Goal: Navigation & Orientation: Find specific page/section

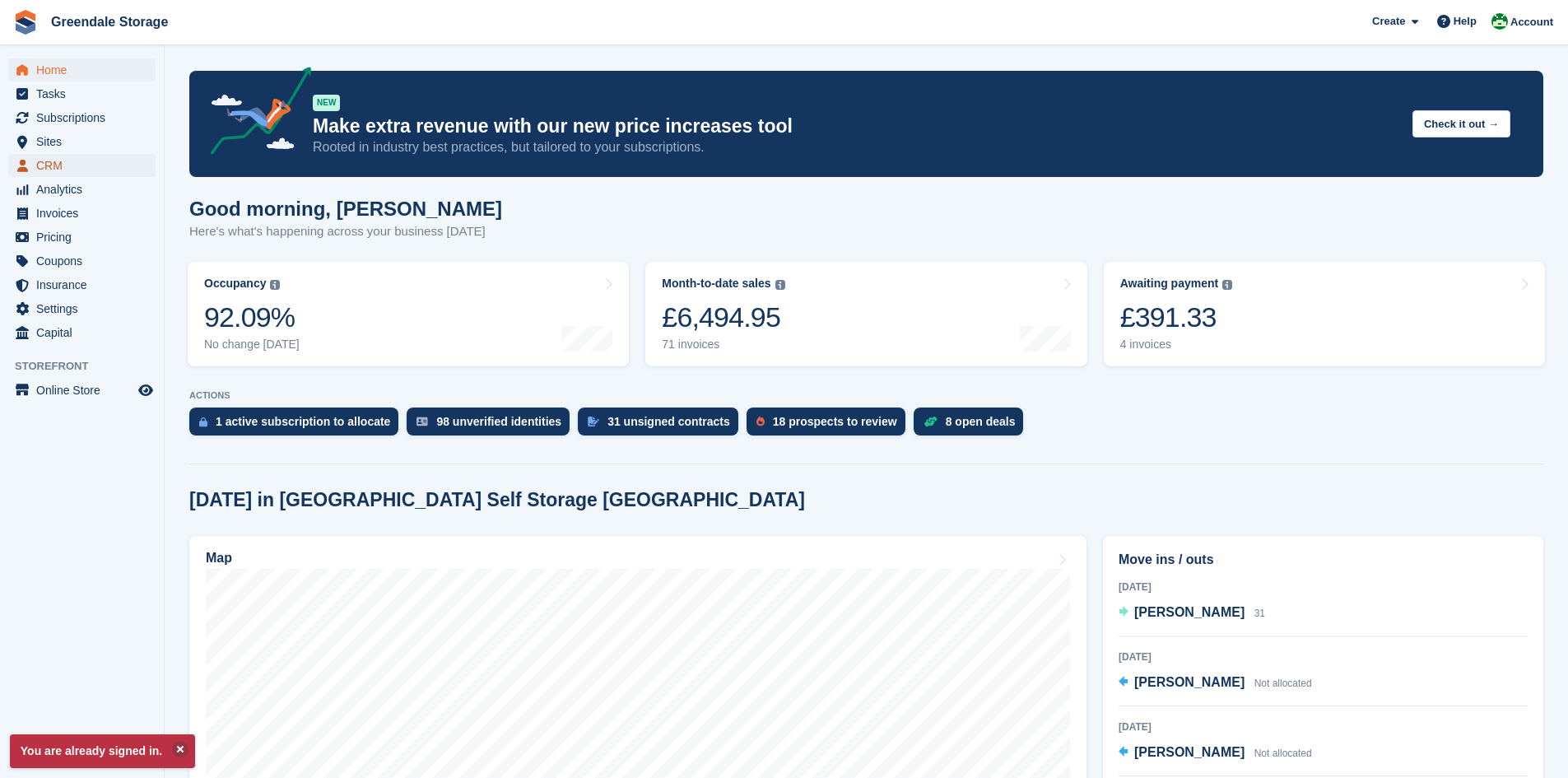
click at [46, 168] on span "CRM" at bounding box center [85, 166] width 98 height 23
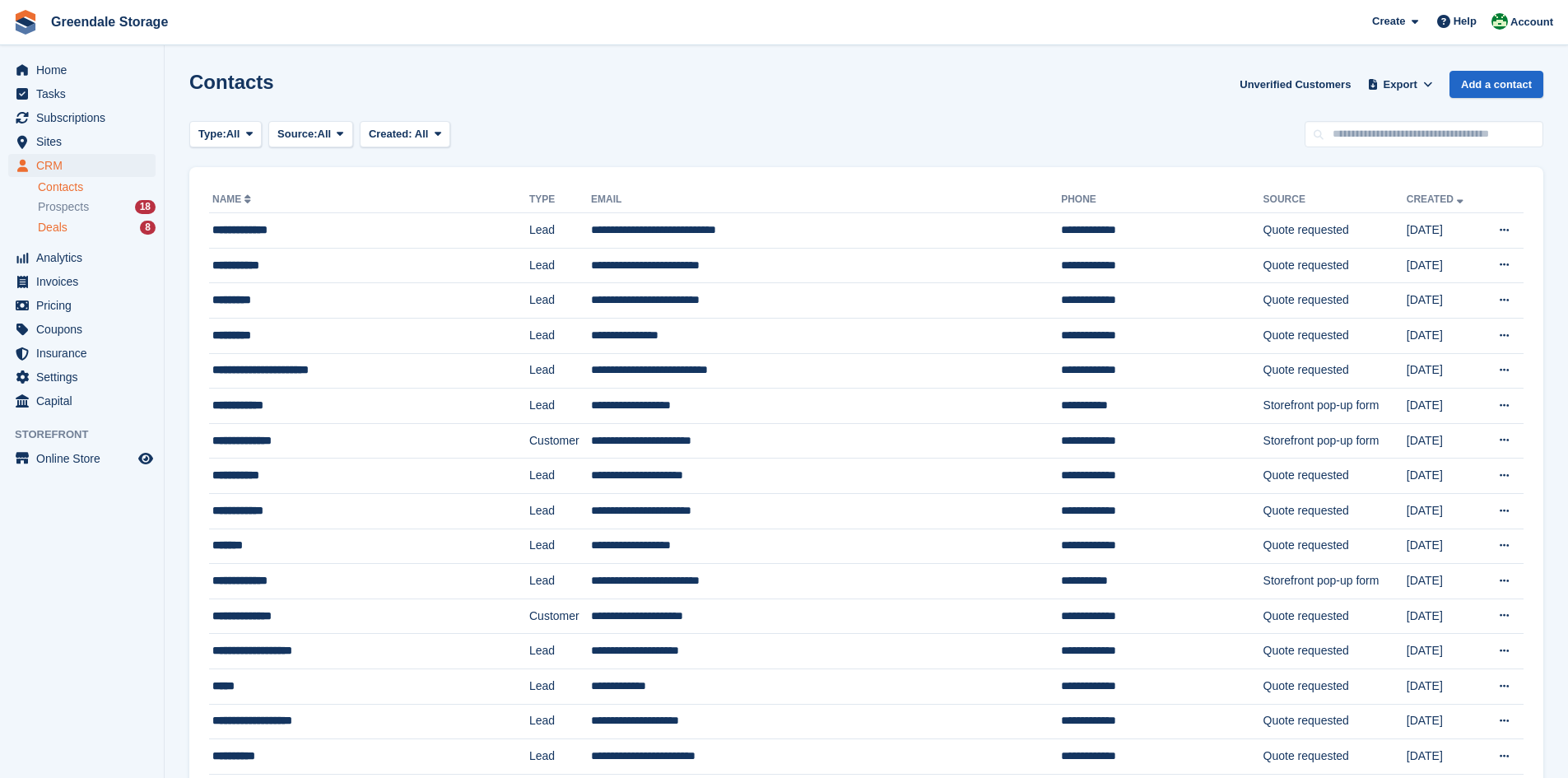
click at [68, 226] on div "Deals 8" at bounding box center [97, 227] width 117 height 15
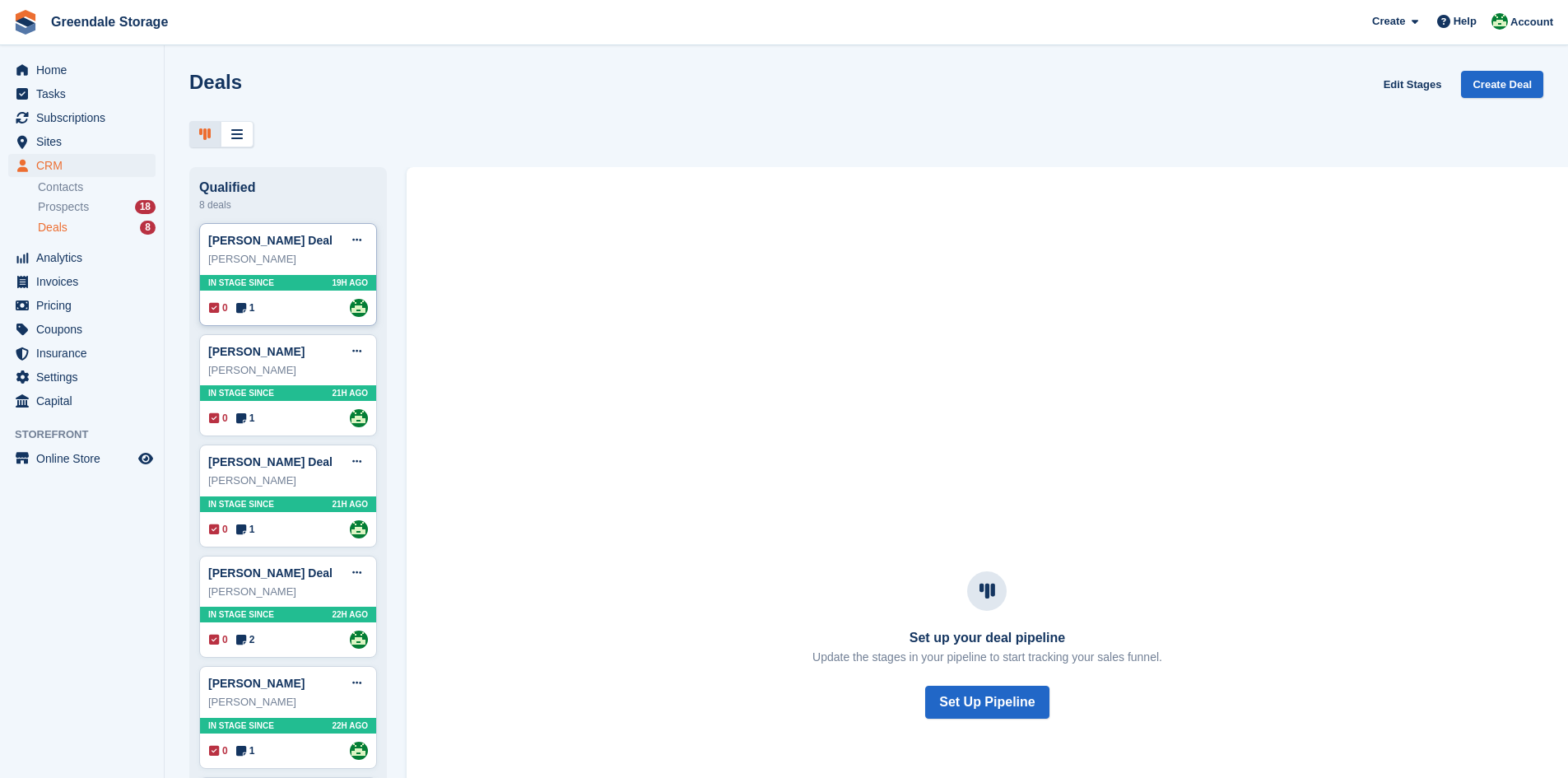
click at [277, 258] on div "[PERSON_NAME]" at bounding box center [288, 259] width 160 height 16
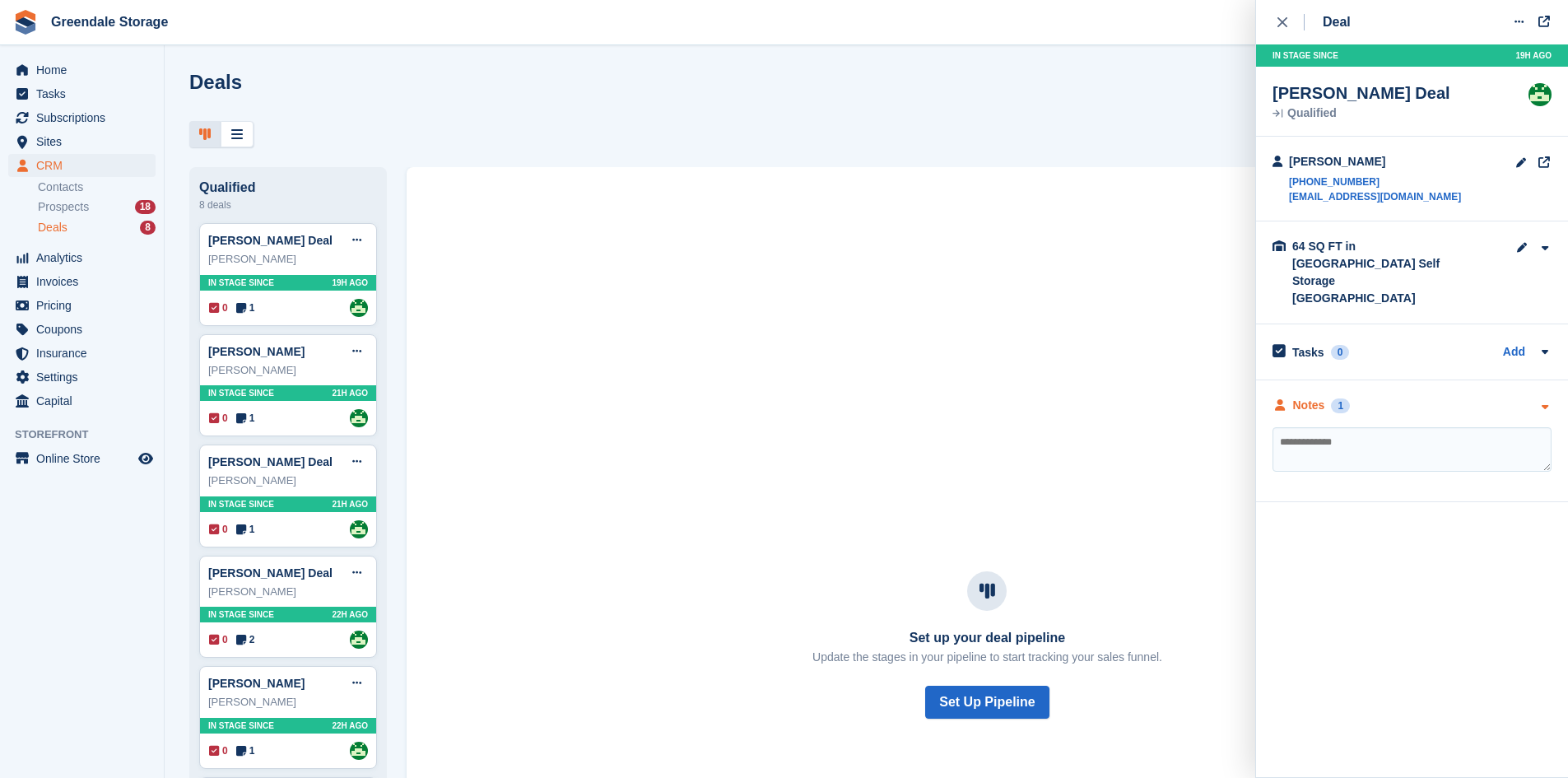
click at [1327, 397] on div "Notes 1" at bounding box center [1312, 405] width 78 height 17
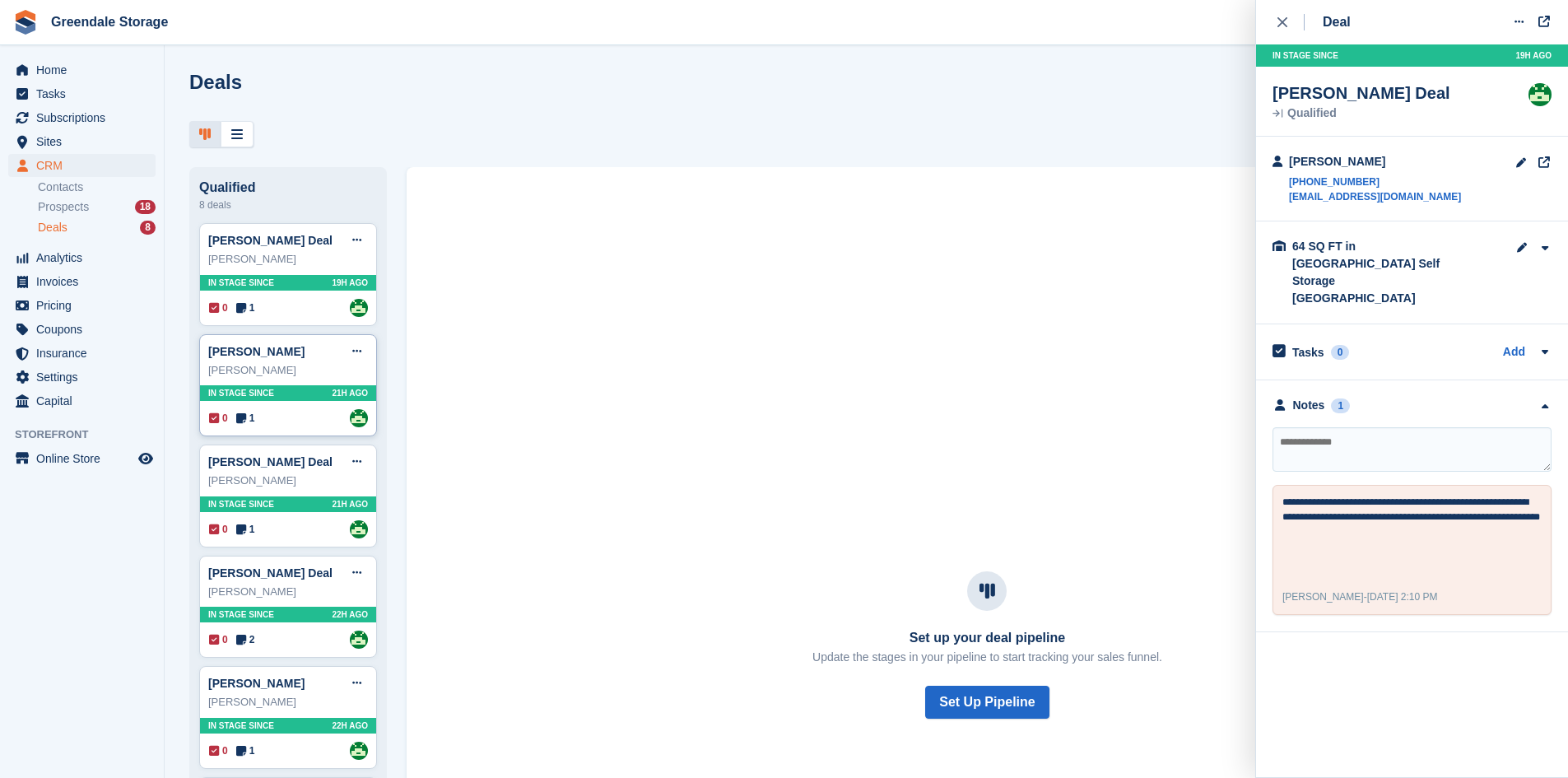
click at [280, 372] on div "[PERSON_NAME]" at bounding box center [288, 370] width 160 height 16
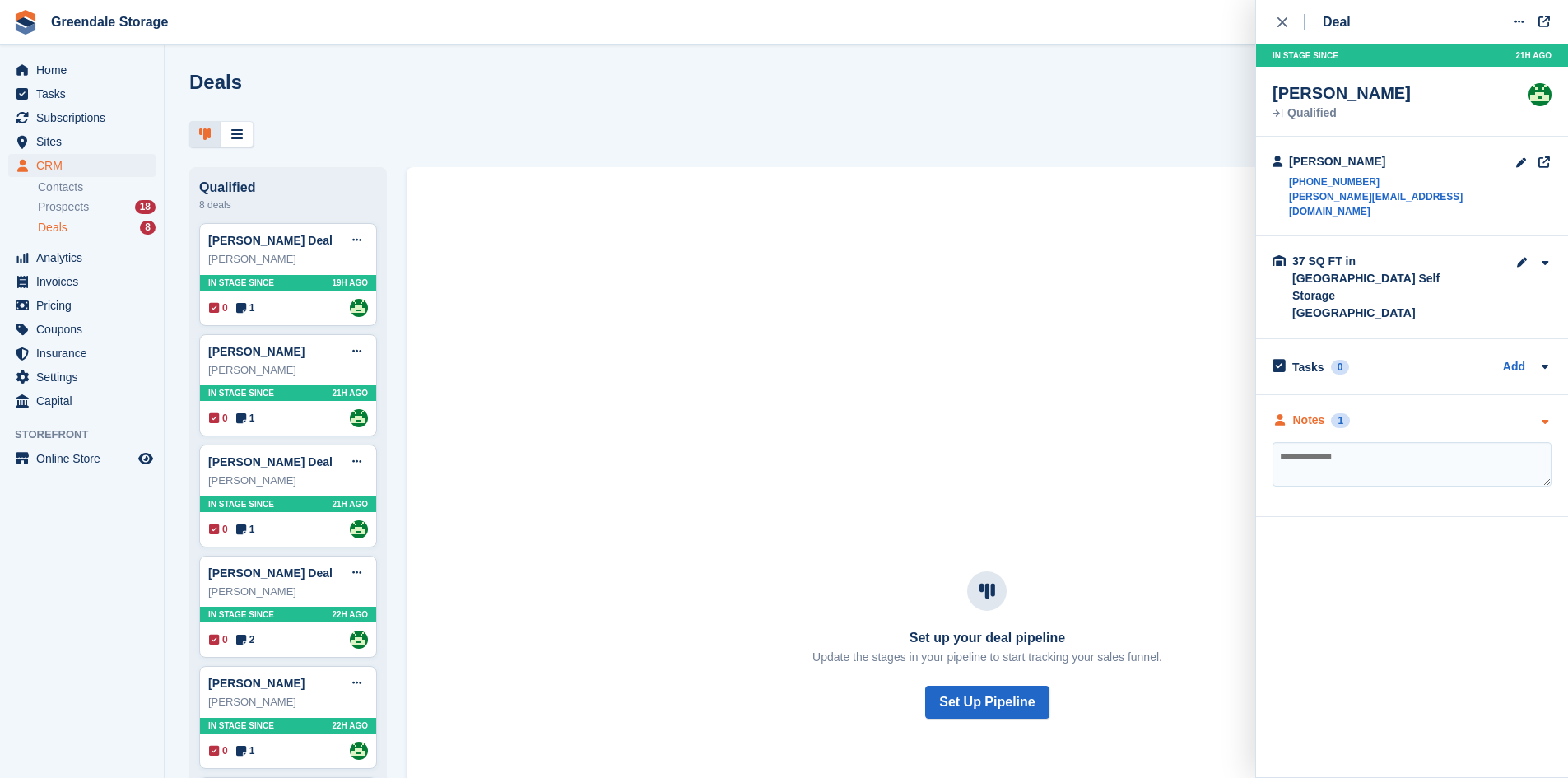
click at [1338, 413] on div "1" at bounding box center [1340, 421] width 19 height 14
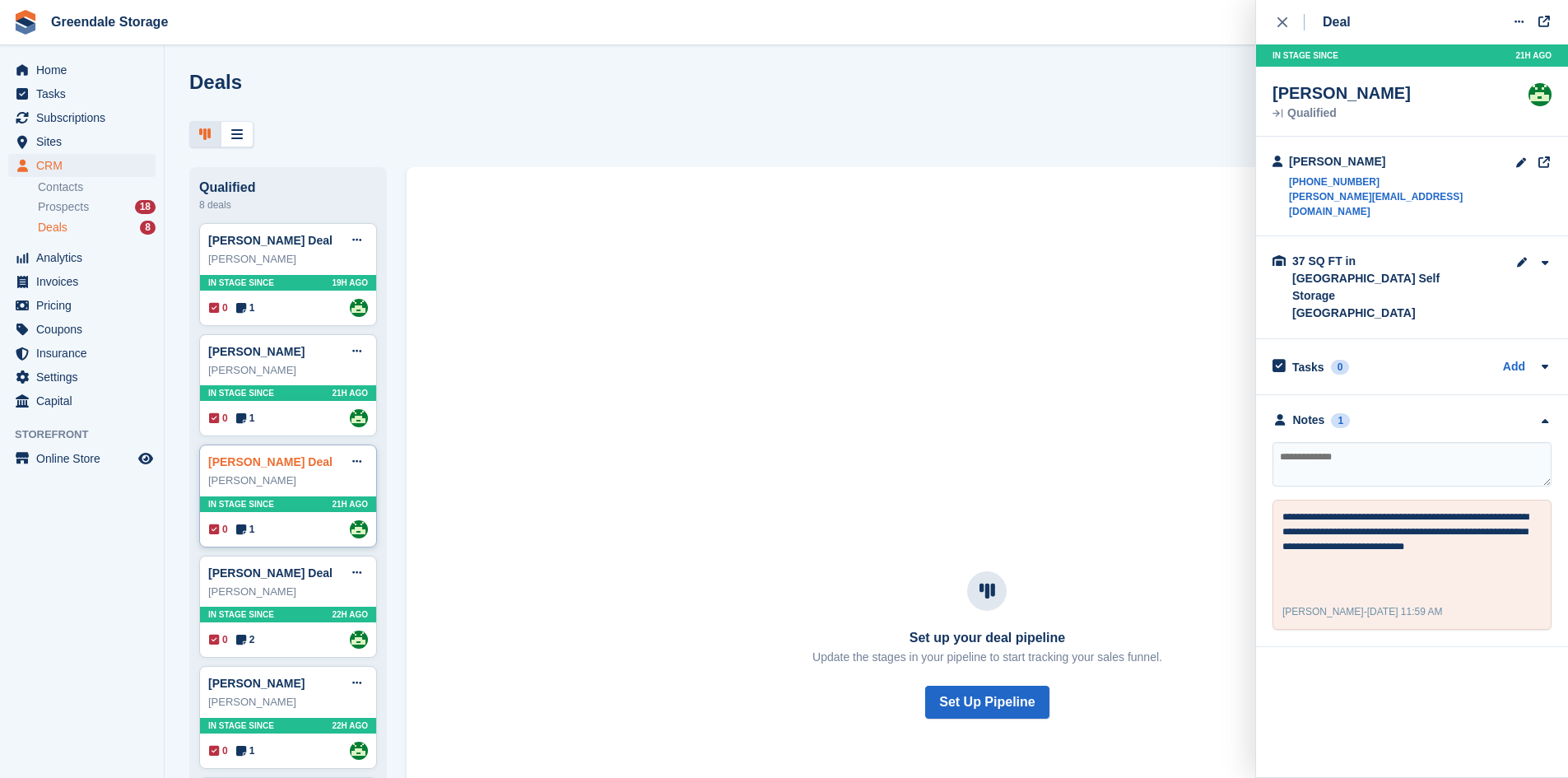
click at [295, 468] on link "[PERSON_NAME] Deal" at bounding box center [271, 462] width 125 height 14
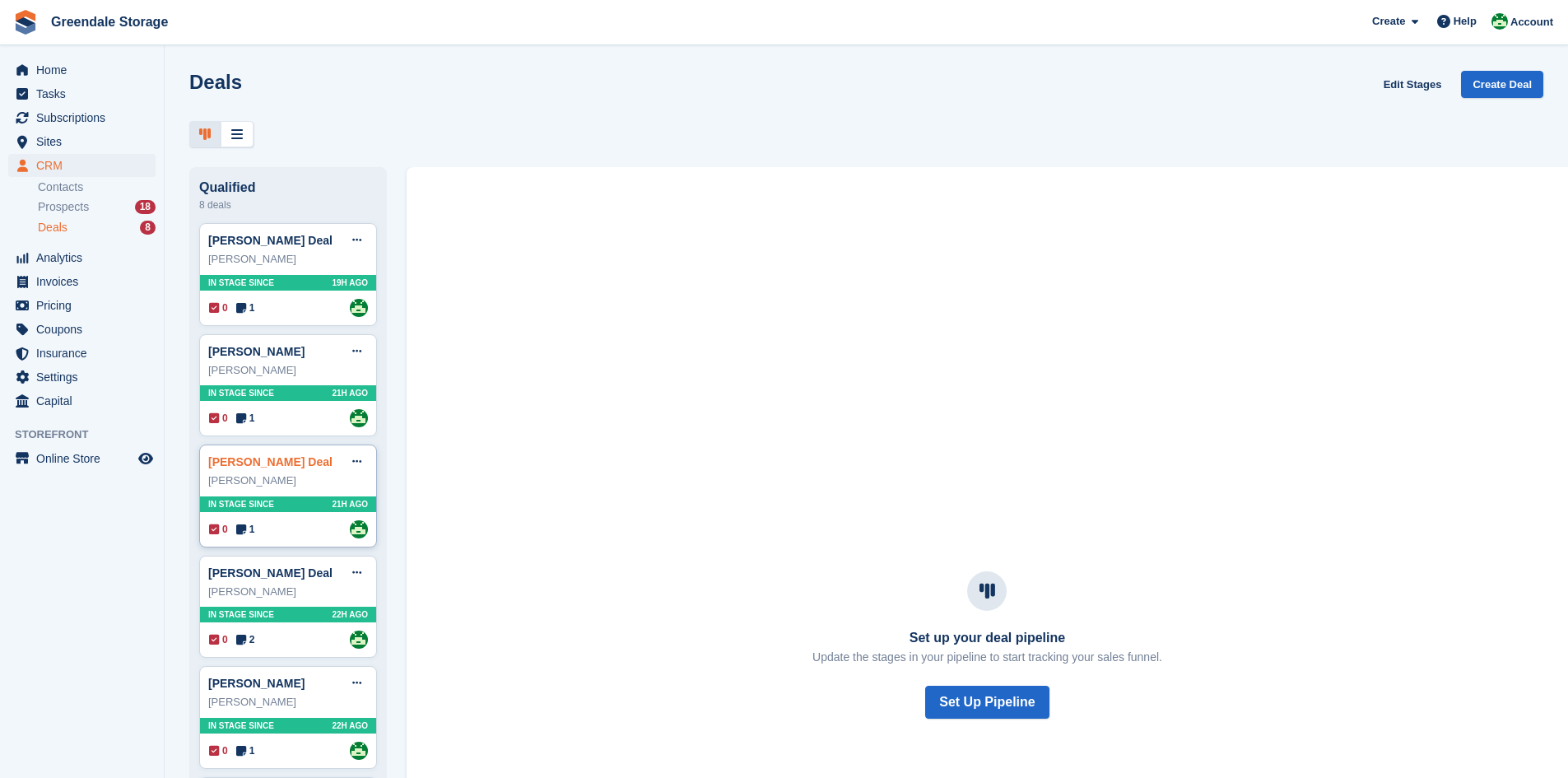
click at [254, 467] on link "[PERSON_NAME] Deal" at bounding box center [271, 462] width 125 height 14
click at [249, 578] on link "[PERSON_NAME] Deal" at bounding box center [271, 573] width 125 height 14
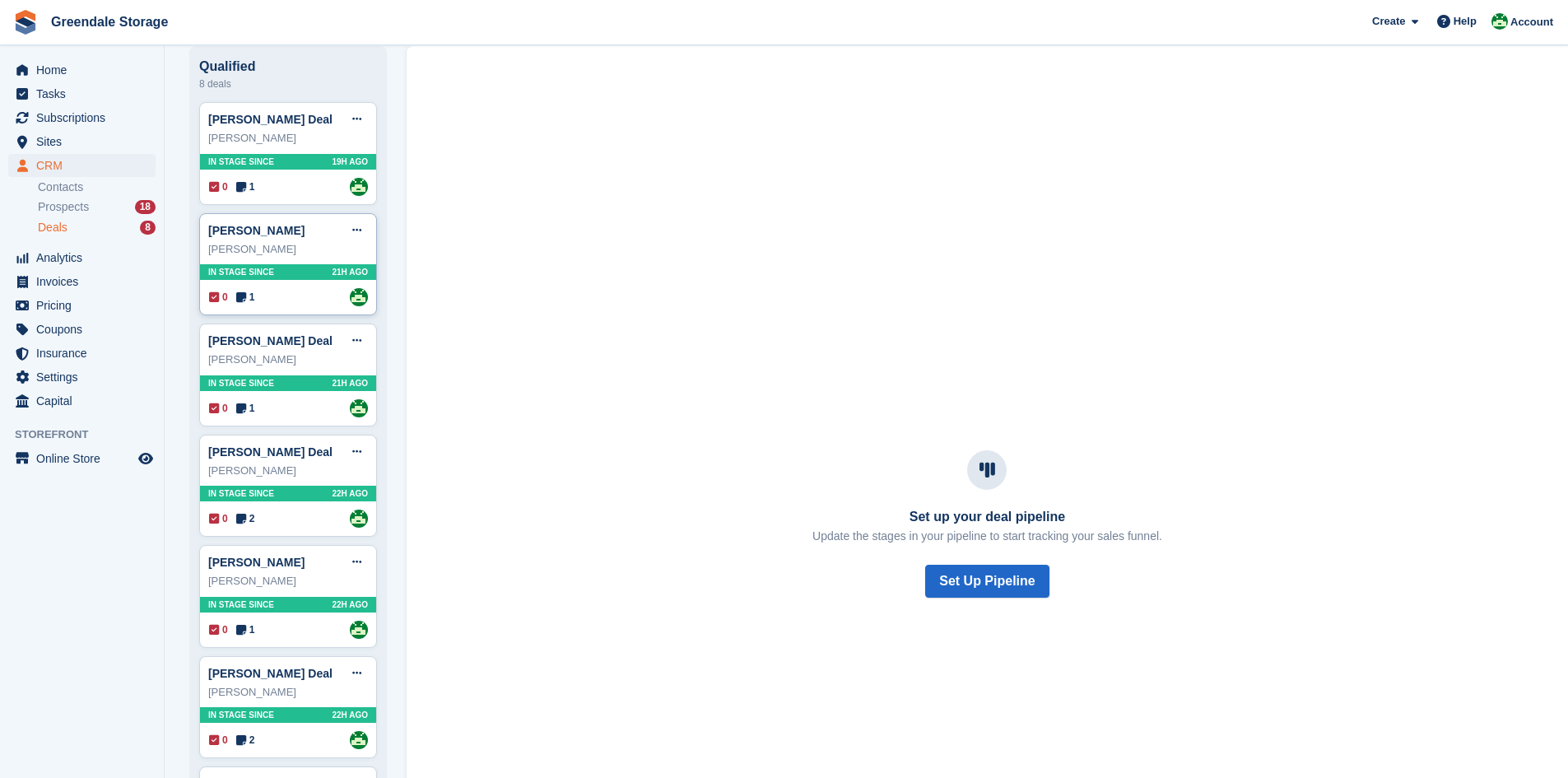
scroll to position [164, 0]
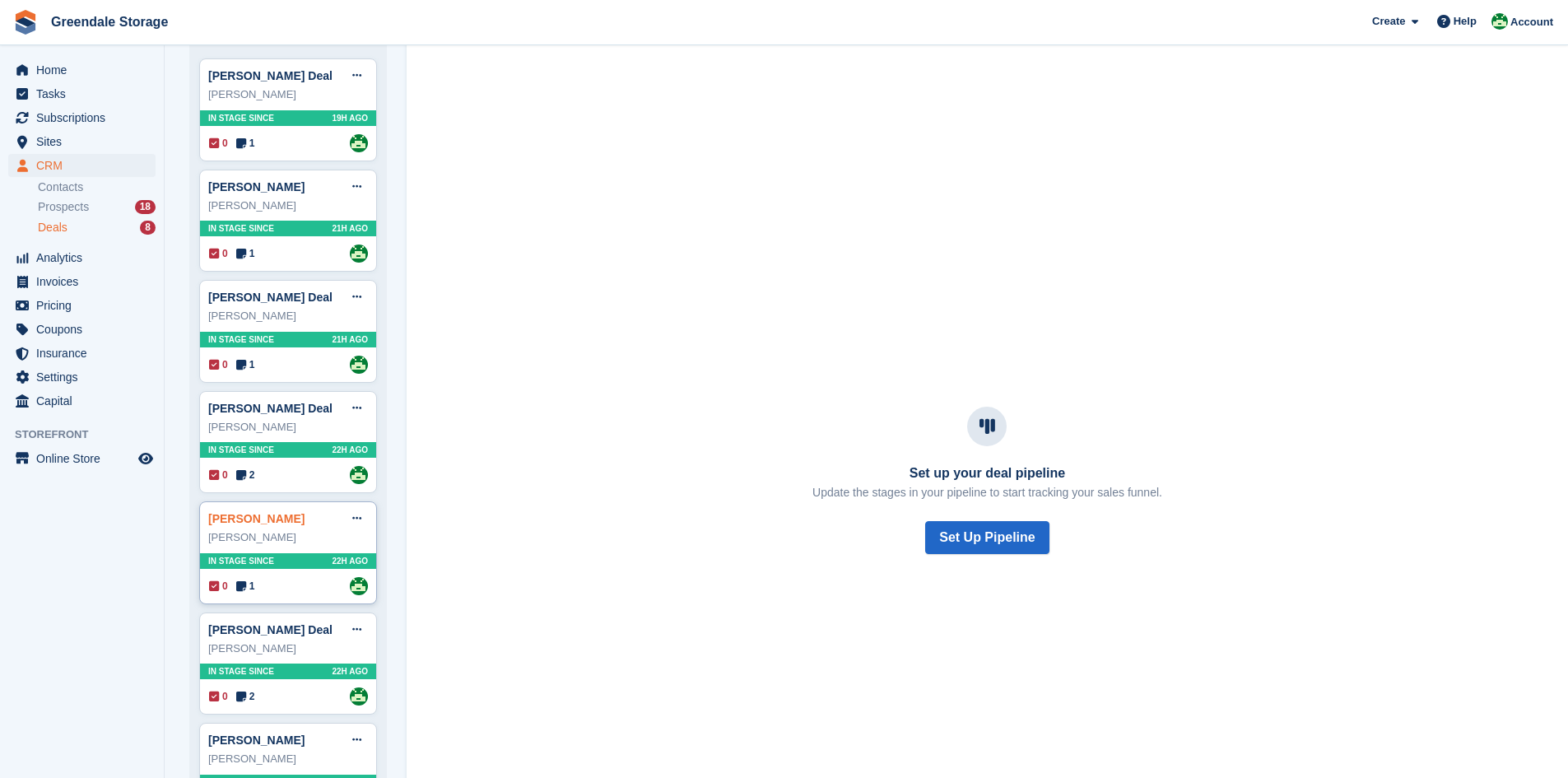
click at [235, 525] on link "[PERSON_NAME]" at bounding box center [256, 518] width 97 height 14
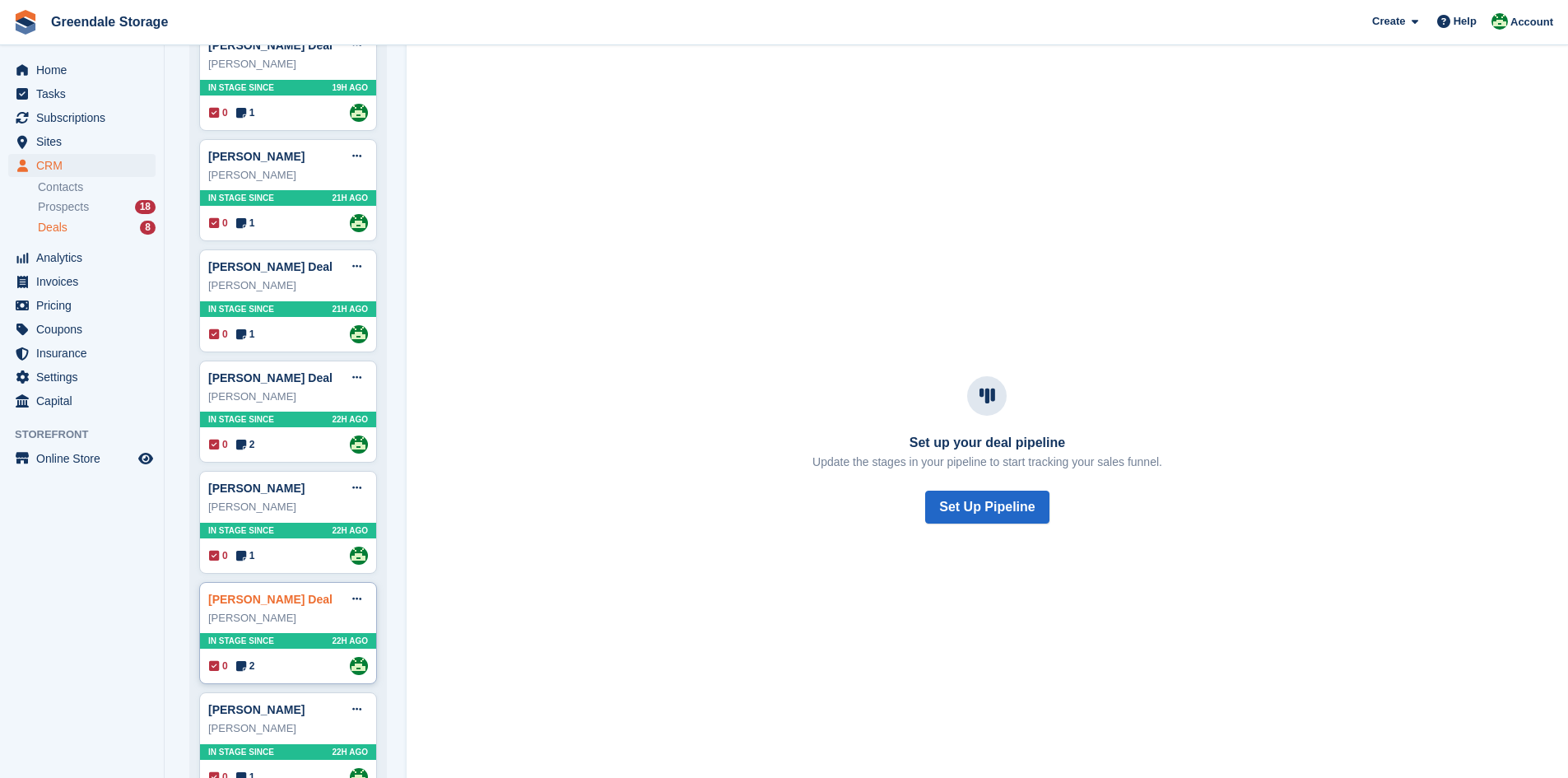
scroll to position [247, 0]
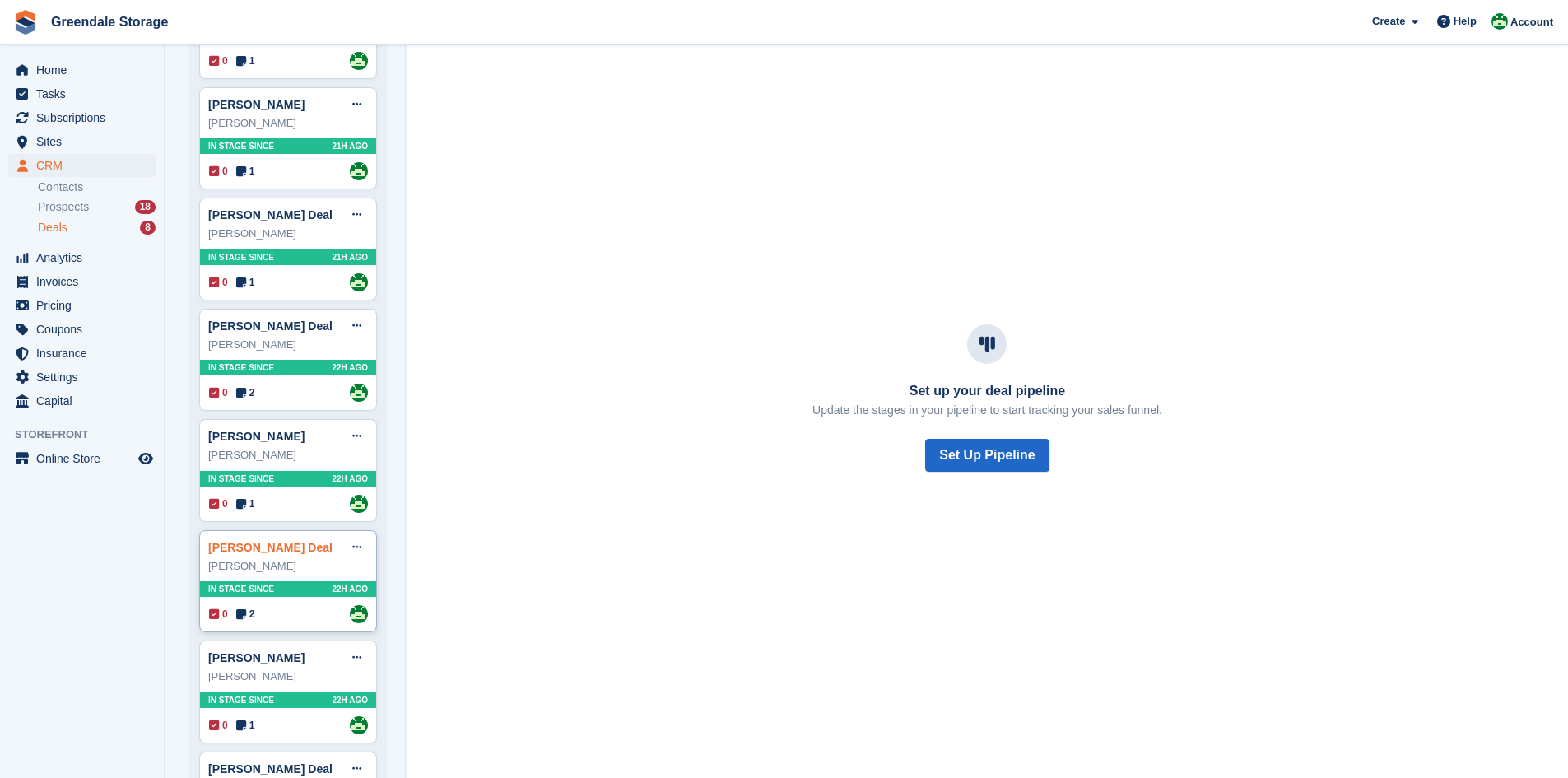
click at [244, 551] on link "[PERSON_NAME] Deal" at bounding box center [271, 547] width 125 height 14
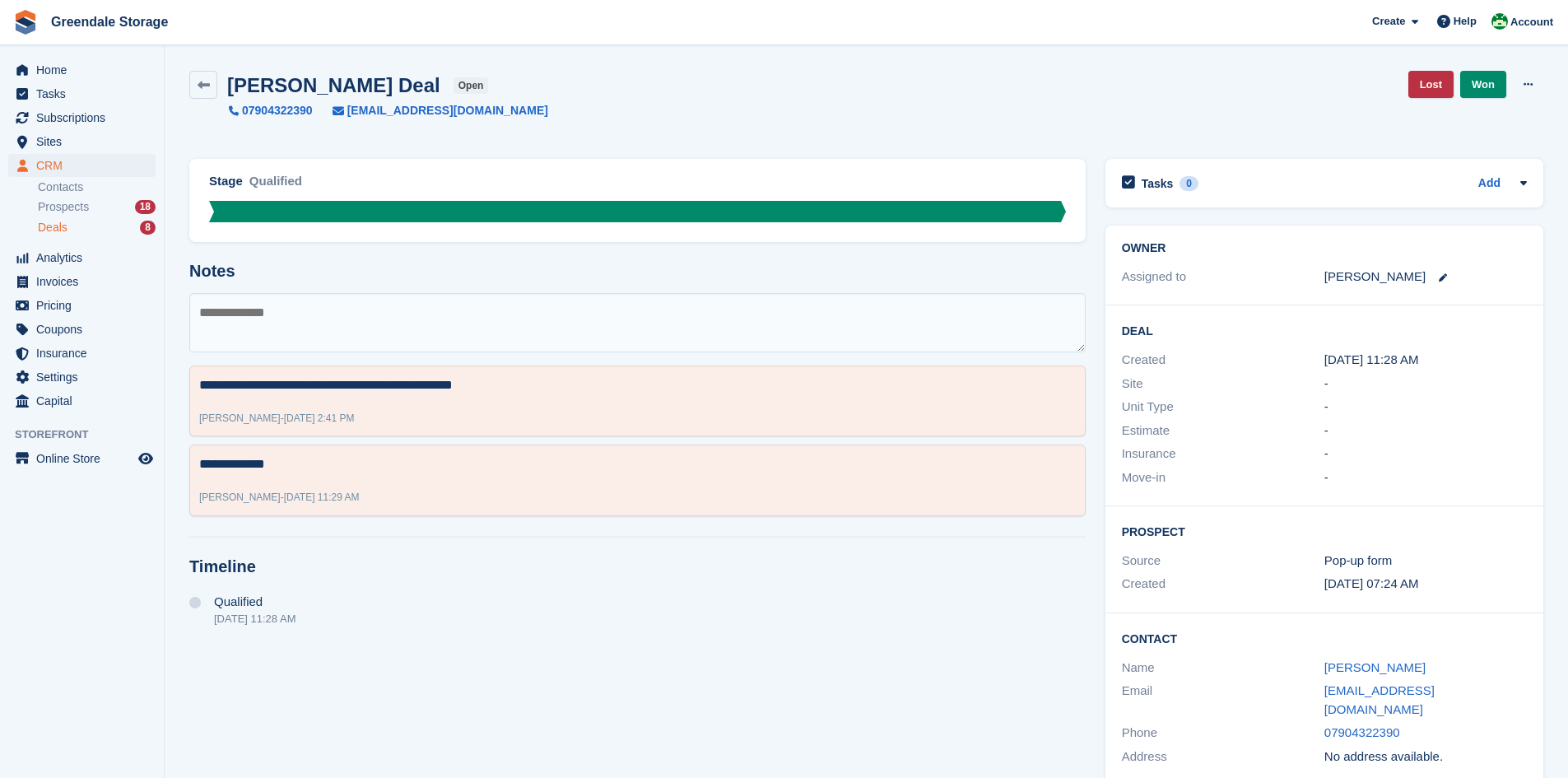
click at [59, 230] on span "Deals" at bounding box center [52, 227] width 30 height 15
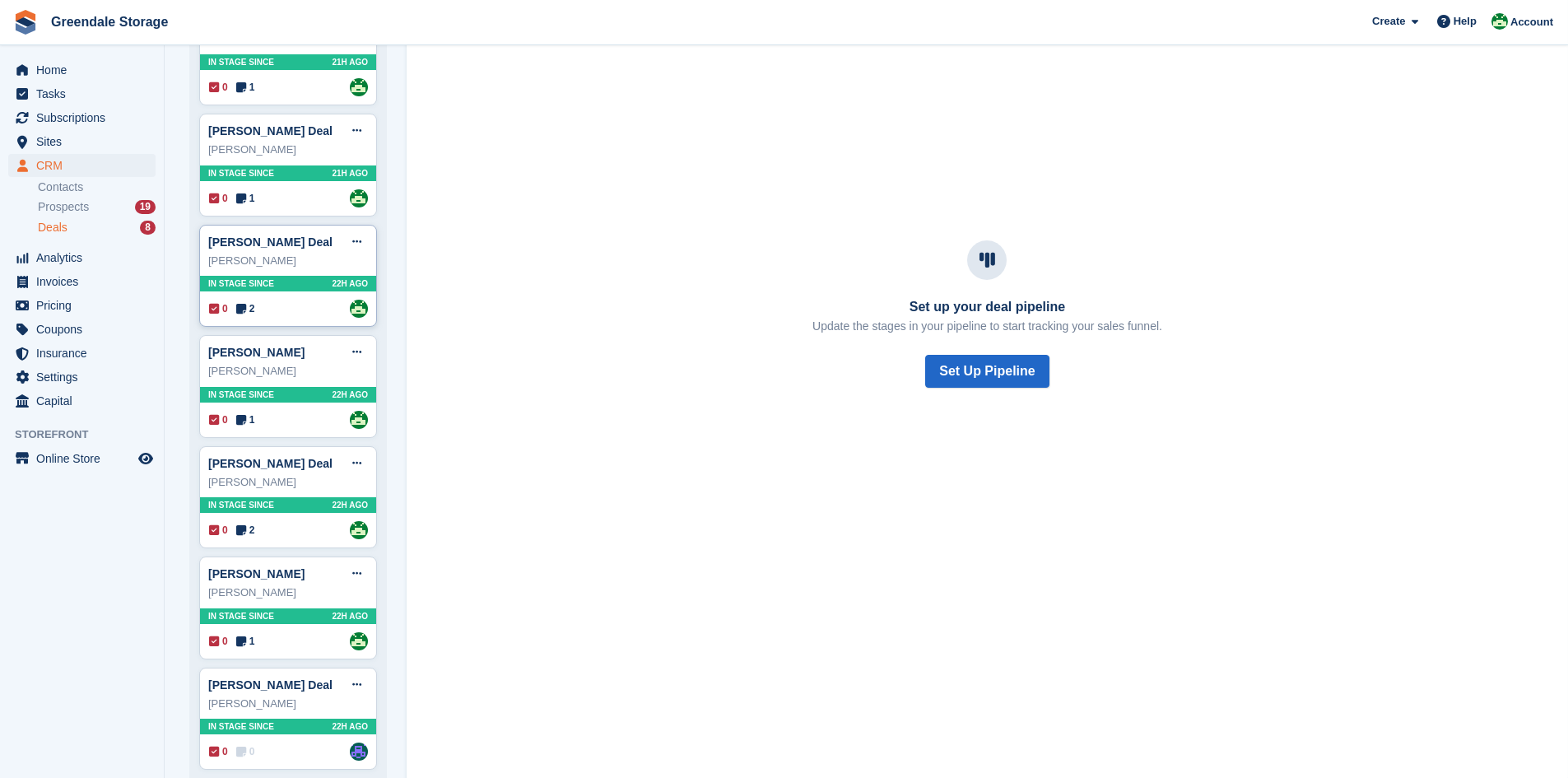
scroll to position [348, 0]
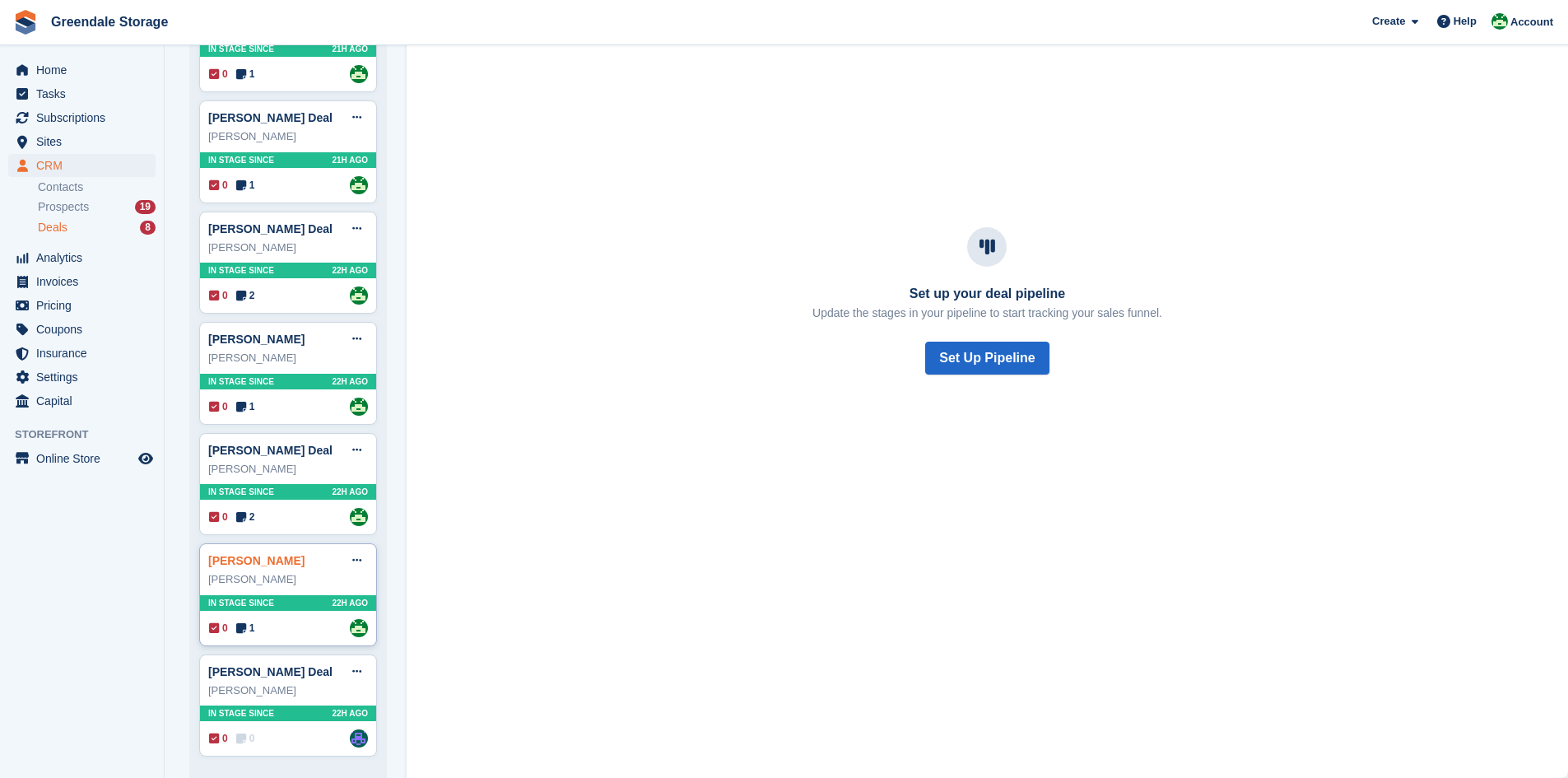
click at [235, 561] on link "[PERSON_NAME]" at bounding box center [256, 560] width 97 height 14
click at [243, 671] on link "[PERSON_NAME] Deal" at bounding box center [271, 671] width 125 height 14
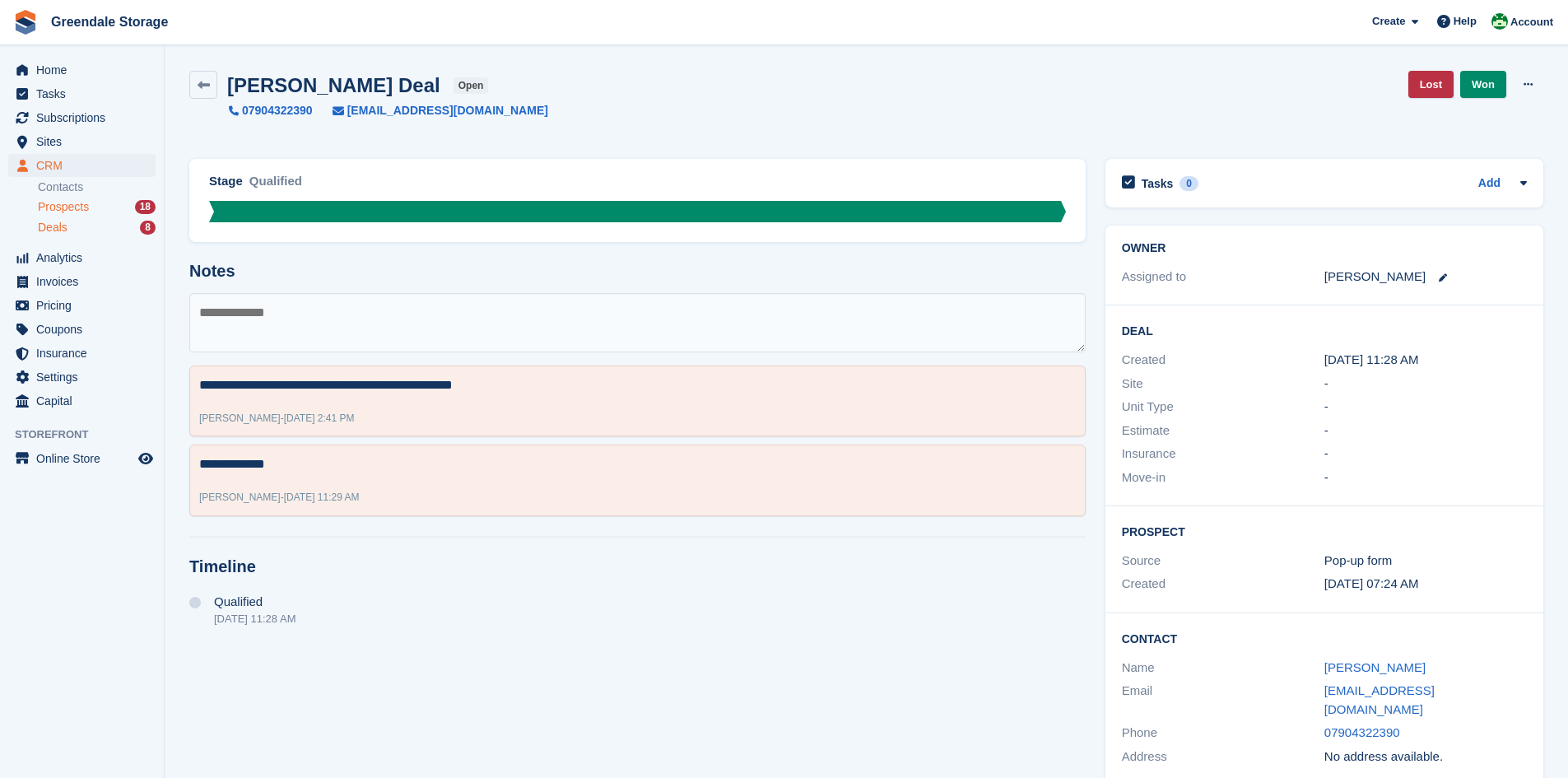
click at [70, 207] on span "Prospects" at bounding box center [63, 207] width 51 height 15
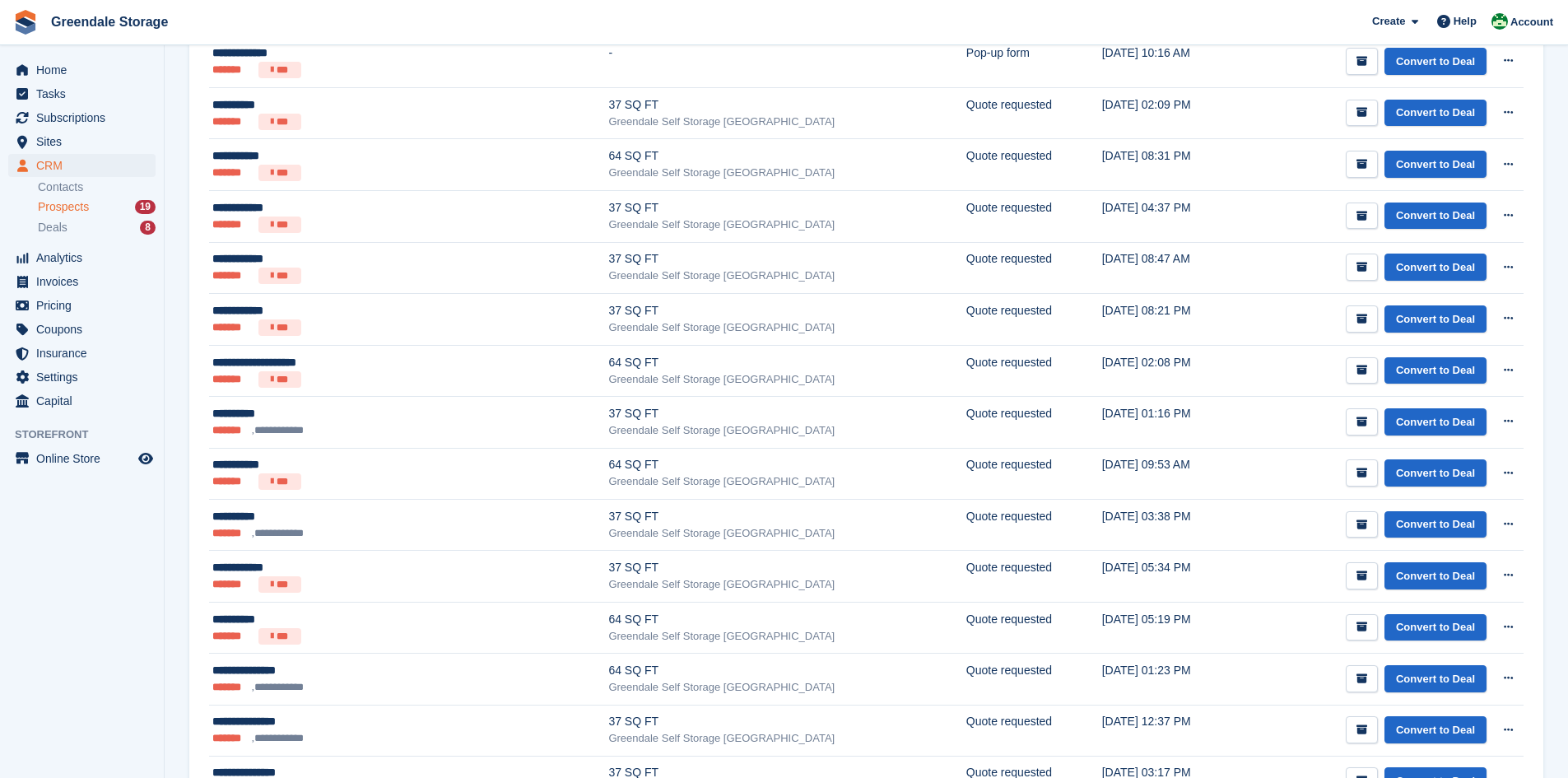
scroll to position [129, 0]
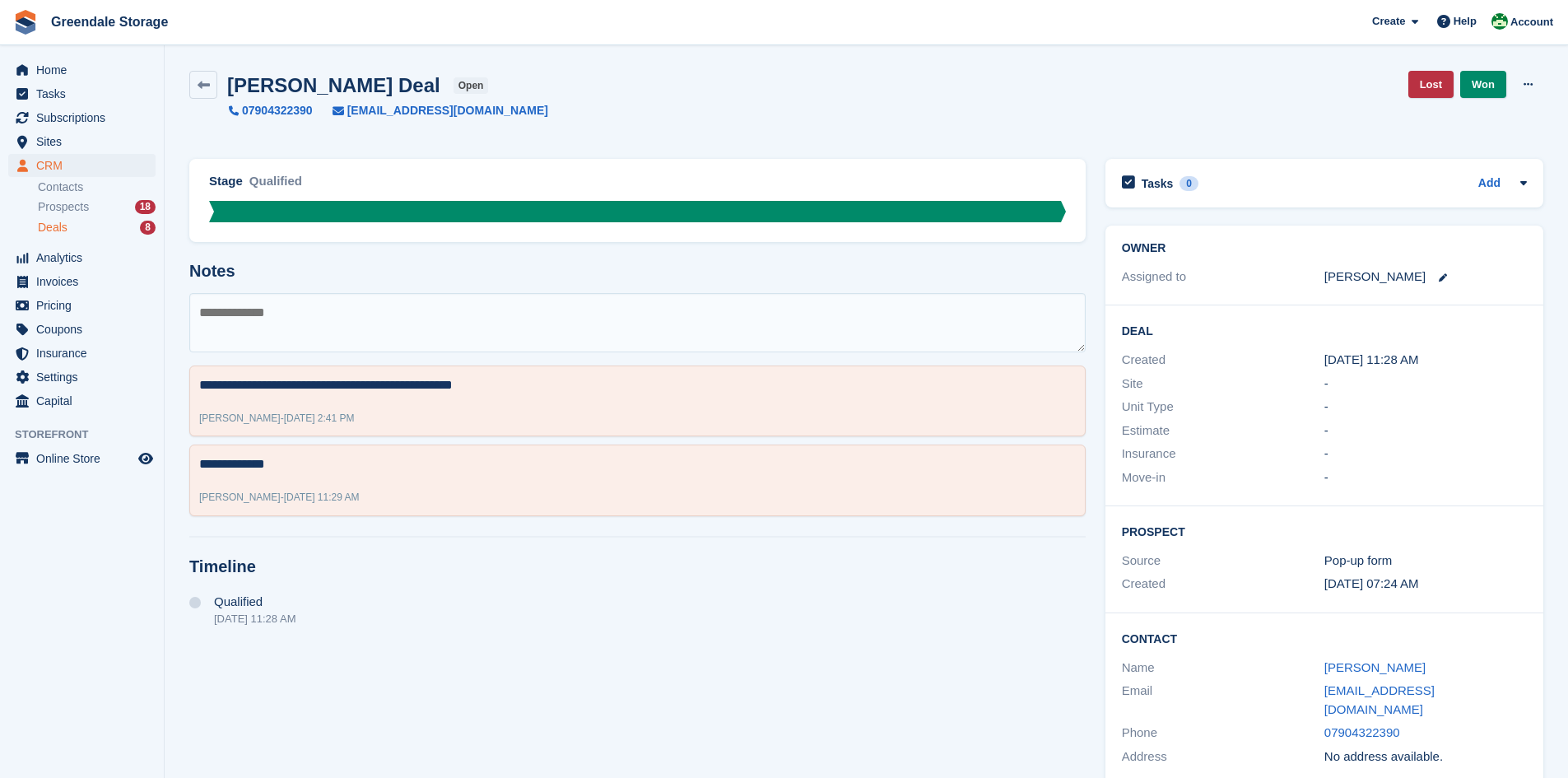
click at [69, 227] on div "Deals 8" at bounding box center [97, 227] width 117 height 15
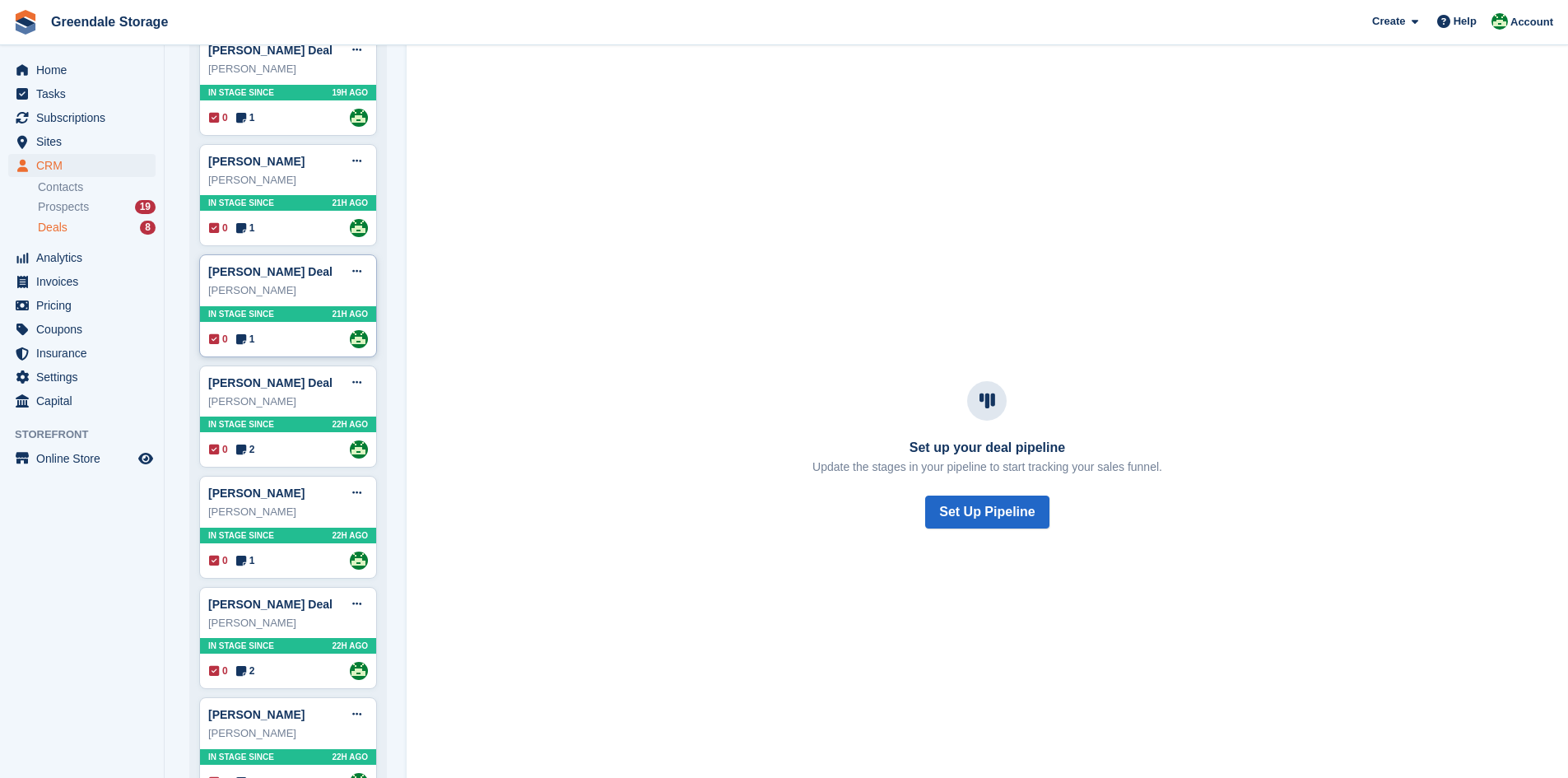
scroll to position [348, 0]
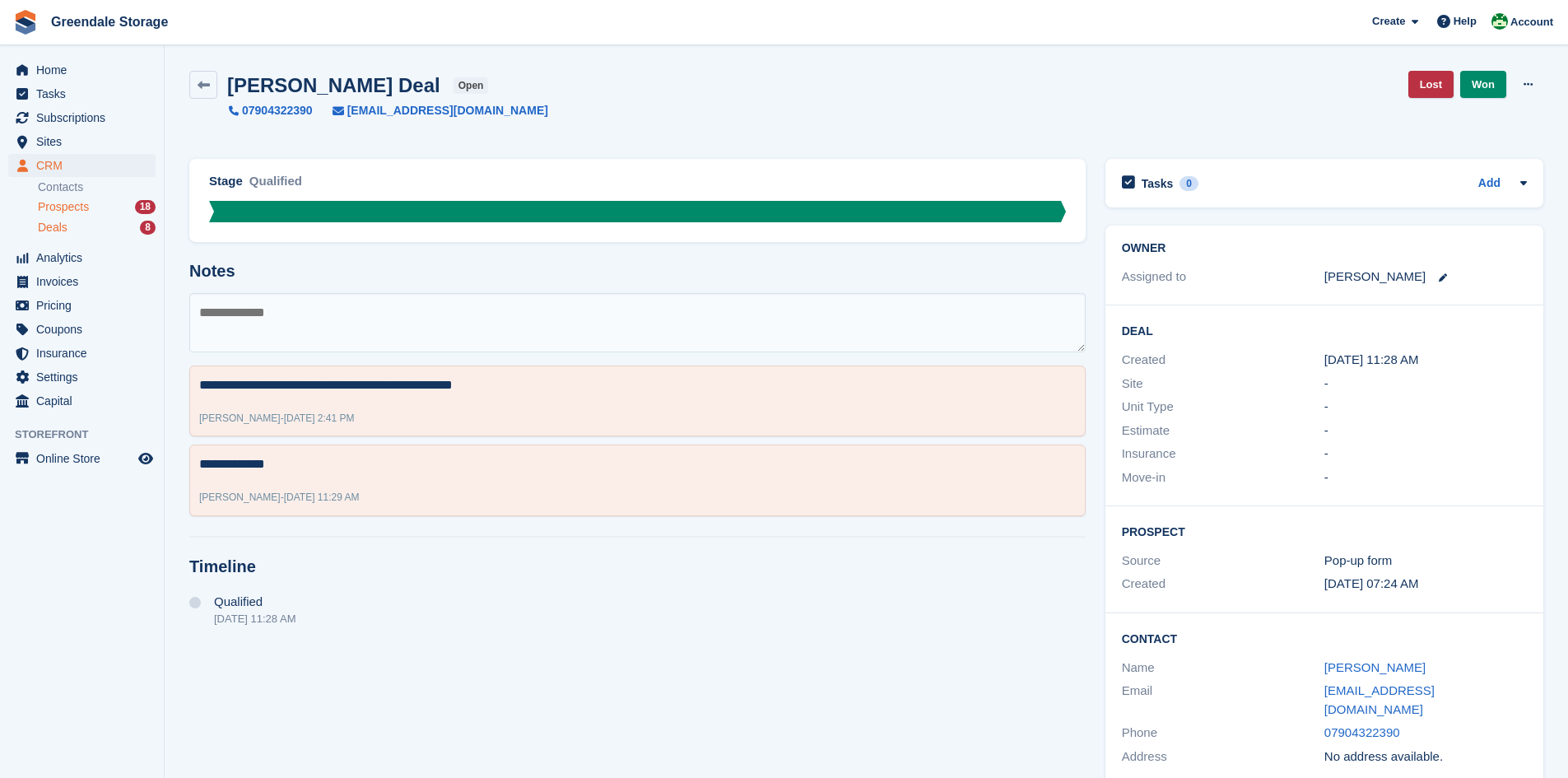
click at [61, 212] on span "Prospects" at bounding box center [63, 207] width 51 height 15
